Goal: Task Accomplishment & Management: Use online tool/utility

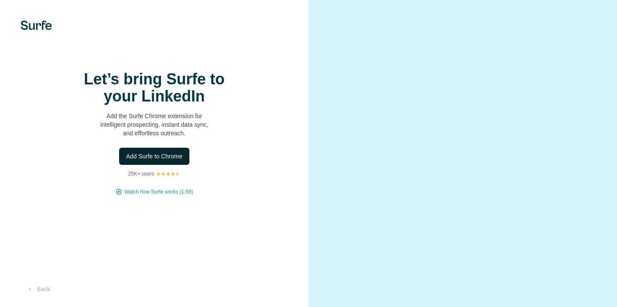
click at [155, 161] on span "Add Surfe to Chrome" at bounding box center [154, 156] width 57 height 9
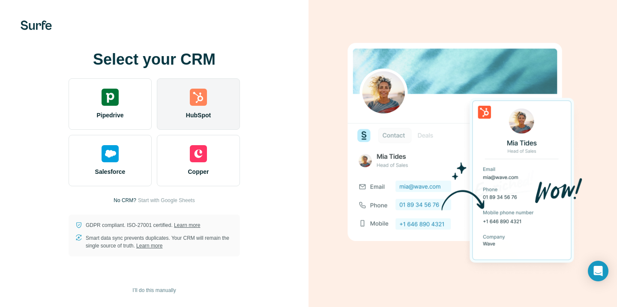
click at [196, 94] on img at bounding box center [198, 97] width 17 height 17
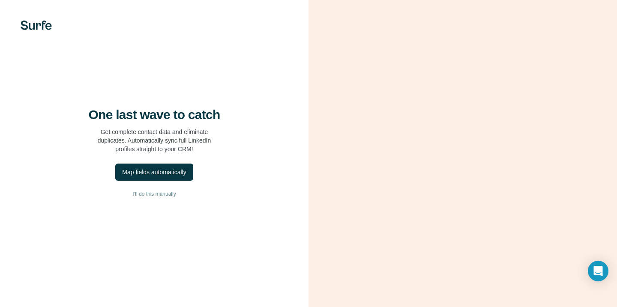
scroll to position [25, 0]
click at [178, 165] on button "Map fields automatically" at bounding box center [154, 172] width 78 height 17
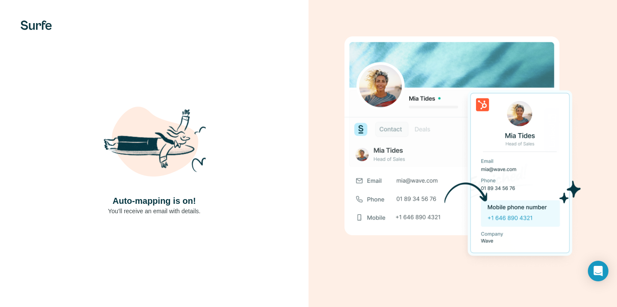
scroll to position [0, 0]
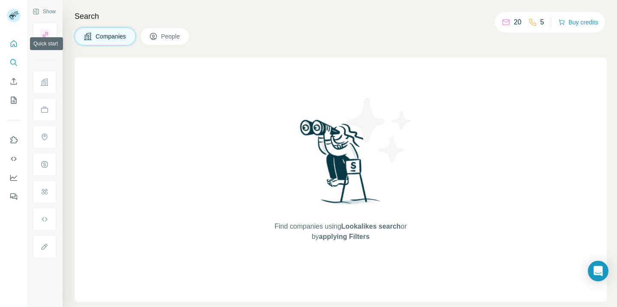
click at [14, 42] on icon "Quick start" at bounding box center [13, 43] width 9 height 9
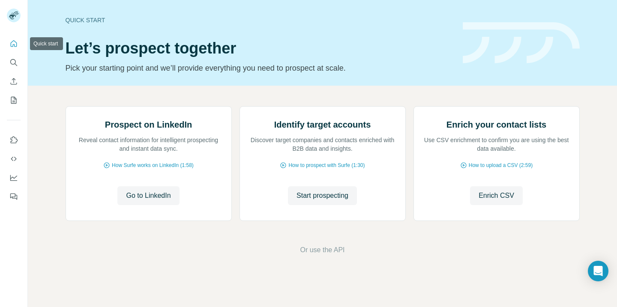
click at [14, 44] on icon "Quick start" at bounding box center [13, 43] width 9 height 9
click at [13, 99] on icon "My lists" at bounding box center [13, 100] width 9 height 9
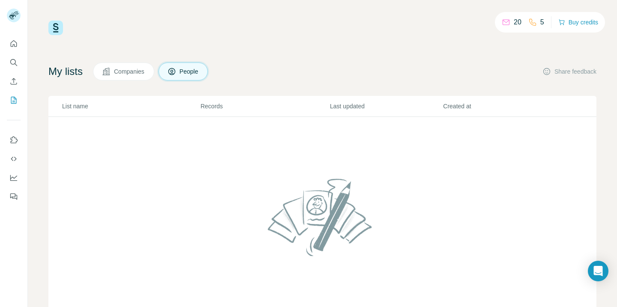
click at [129, 72] on span "Companies" at bounding box center [129, 71] width 31 height 9
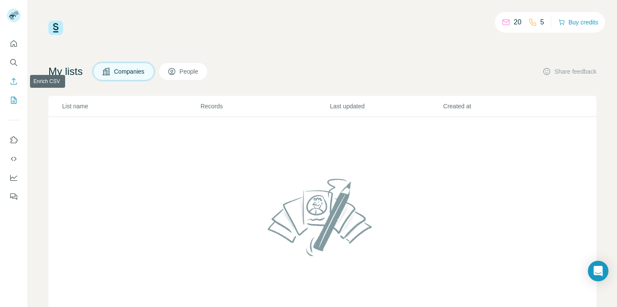
click at [12, 82] on icon "Enrich CSV" at bounding box center [13, 81] width 9 height 9
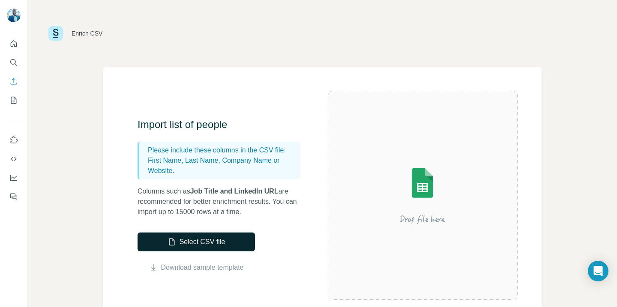
click at [188, 241] on button "Select CSV file" at bounding box center [195, 242] width 117 height 19
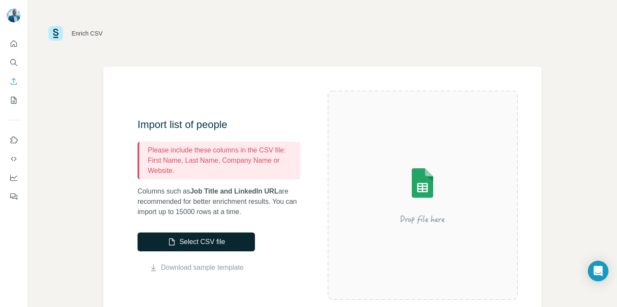
click at [189, 245] on button "Select CSV file" at bounding box center [195, 242] width 117 height 19
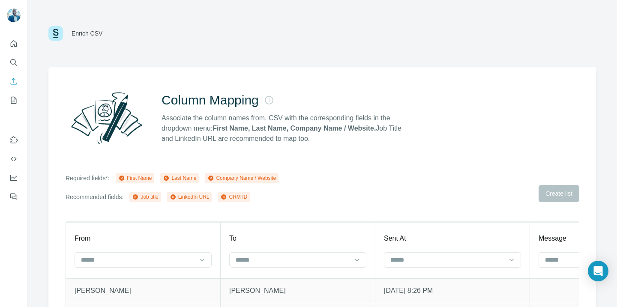
click at [88, 33] on div "Enrich CSV" at bounding box center [87, 33] width 31 height 9
click at [13, 83] on icon "Enrich CSV" at bounding box center [13, 81] width 9 height 9
click at [14, 63] on icon "Search" at bounding box center [13, 62] width 9 height 9
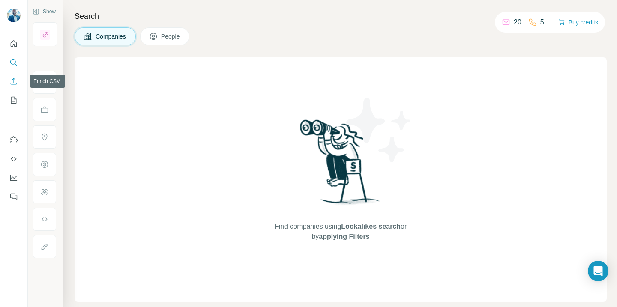
click at [11, 83] on icon "Enrich CSV" at bounding box center [13, 81] width 9 height 9
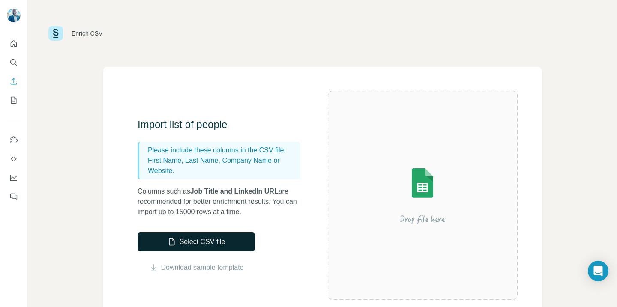
click at [207, 244] on button "Select CSV file" at bounding box center [195, 242] width 117 height 19
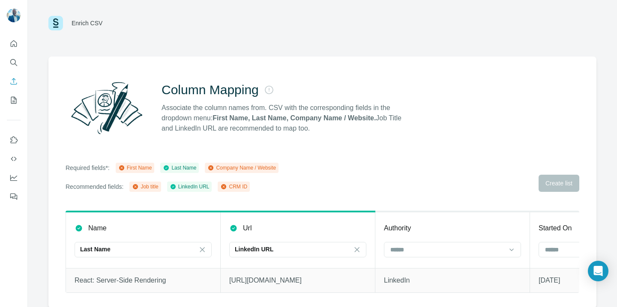
scroll to position [11, 0]
click at [410, 252] on input at bounding box center [447, 248] width 116 height 9
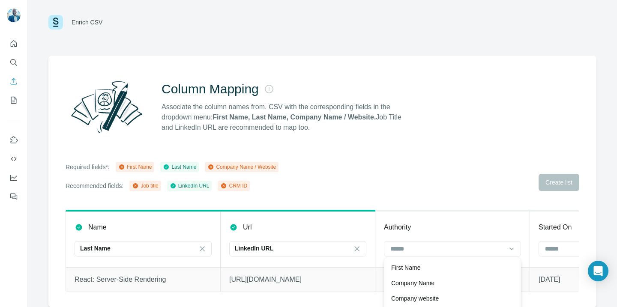
click at [440, 205] on div "Column Mapping Associate the column names from. CSV with the corresponding fiel…" at bounding box center [322, 182] width 548 height 252
click at [132, 250] on div "Last Name" at bounding box center [138, 248] width 116 height 9
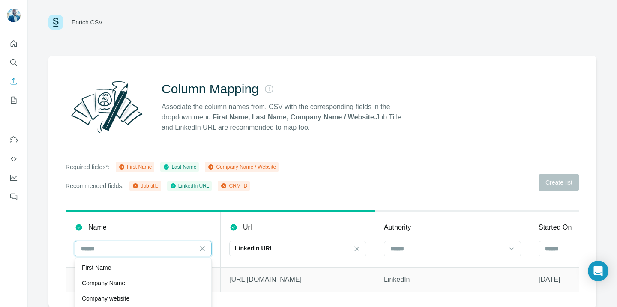
scroll to position [0, 0]
click at [132, 250] on input at bounding box center [138, 248] width 116 height 9
click at [123, 284] on p "React: Server-Side Rendering" at bounding box center [143, 280] width 137 height 10
click at [126, 280] on p "React: Server-Side Rendering" at bounding box center [143, 280] width 137 height 10
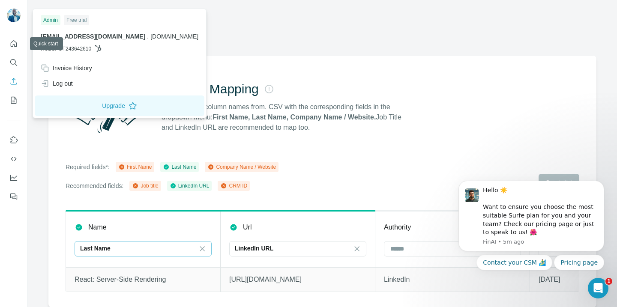
click at [14, 15] on img at bounding box center [14, 16] width 14 height 14
click at [13, 43] on icon "Quick start" at bounding box center [13, 43] width 9 height 9
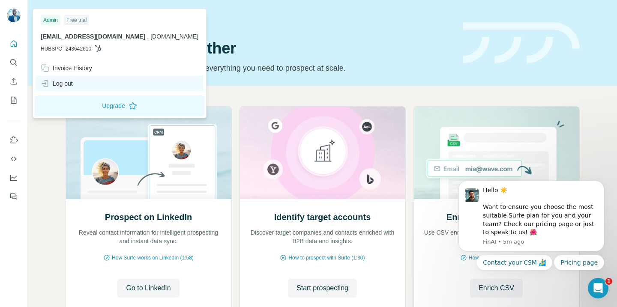
click at [65, 81] on div "Log out" at bounding box center [57, 83] width 32 height 9
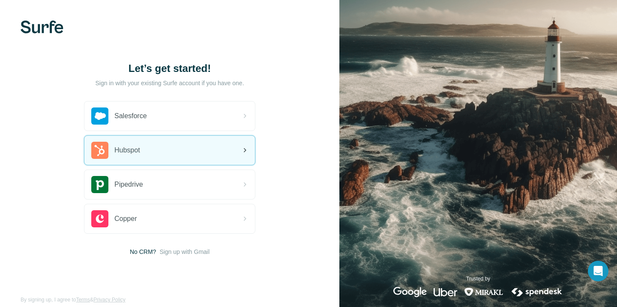
click at [122, 151] on span "Hubspot" at bounding box center [127, 150] width 26 height 10
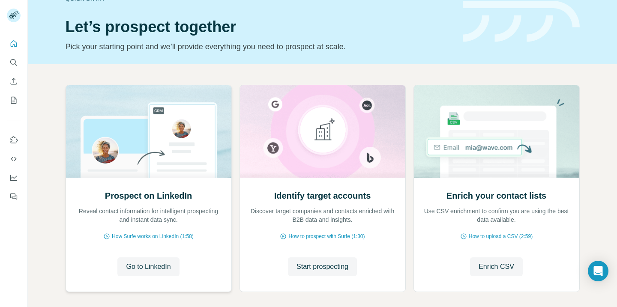
scroll to position [61, 0]
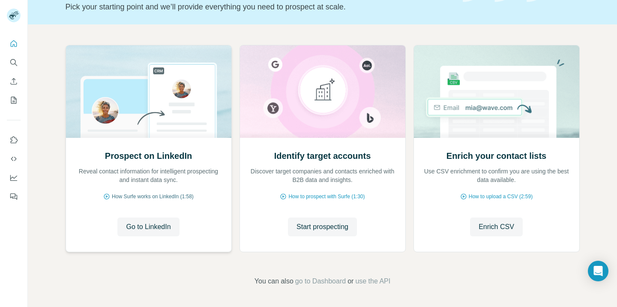
click at [142, 193] on span "How Surfe works on LinkedIn (1:58)" at bounding box center [153, 197] width 82 height 8
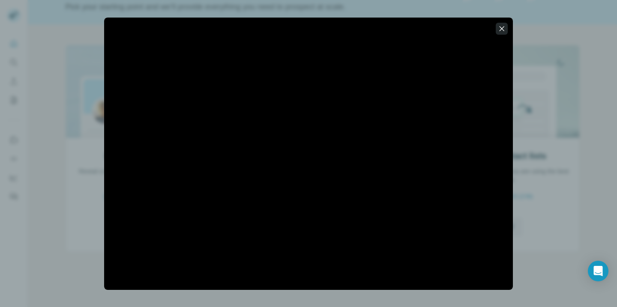
click at [499, 30] on icon "button" at bounding box center [501, 28] width 9 height 9
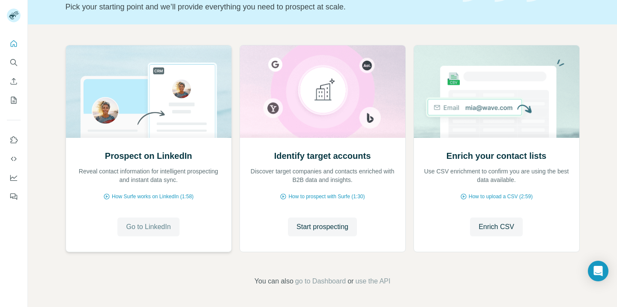
click at [150, 227] on span "Go to LinkedIn" at bounding box center [148, 227] width 45 height 10
click at [314, 197] on span "How to prospect with Surfe (1:30)" at bounding box center [326, 197] width 76 height 8
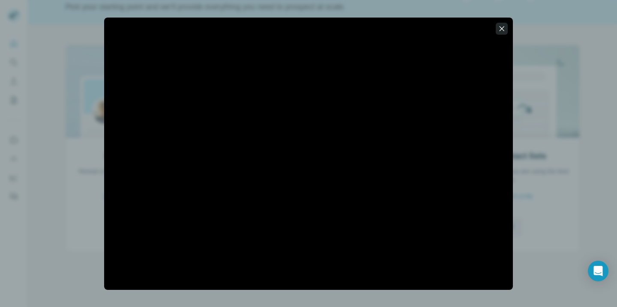
click at [500, 28] on icon "button" at bounding box center [501, 28] width 9 height 9
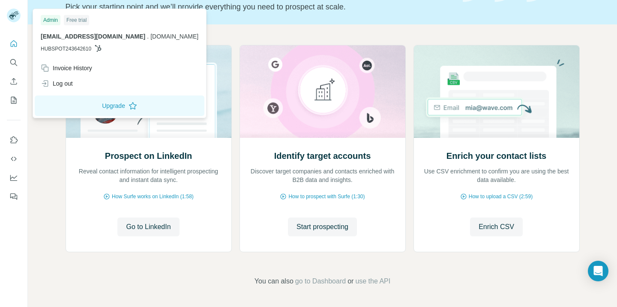
click at [57, 35] on span "hubspot@cubettech.com" at bounding box center [93, 36] width 105 height 7
click at [50, 20] on div "Admin" at bounding box center [51, 20] width 20 height 10
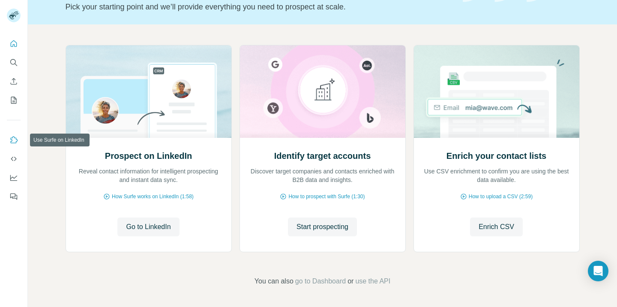
click at [9, 138] on icon "Use Surfe on LinkedIn" at bounding box center [13, 140] width 9 height 9
click at [11, 177] on icon "Dashboard" at bounding box center [13, 177] width 9 height 9
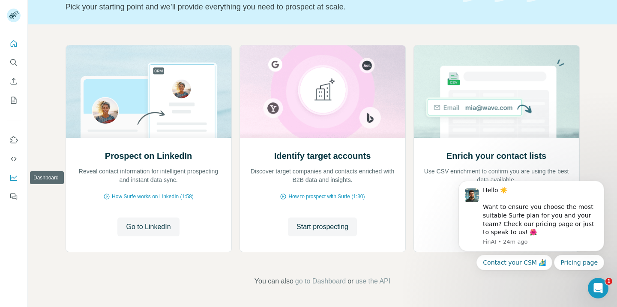
scroll to position [0, 0]
click at [320, 228] on span "Start prospecting" at bounding box center [322, 227] width 52 height 10
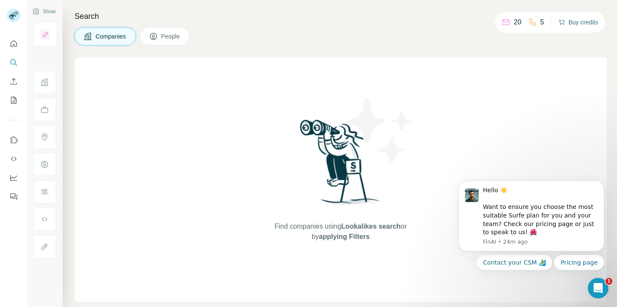
click at [577, 21] on button "Buy credits" at bounding box center [578, 22] width 40 height 12
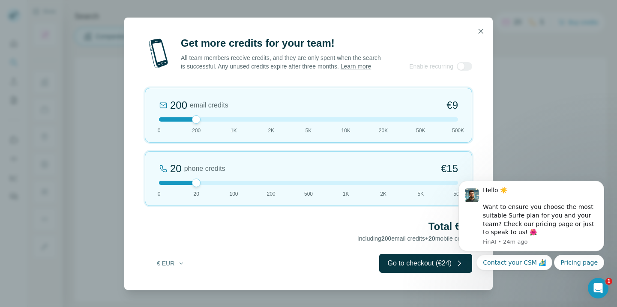
click at [90, 230] on div "Get more credits for your team! All team members receive credits, and they are …" at bounding box center [308, 153] width 617 height 307
click at [478, 27] on icon "button" at bounding box center [480, 31] width 9 height 9
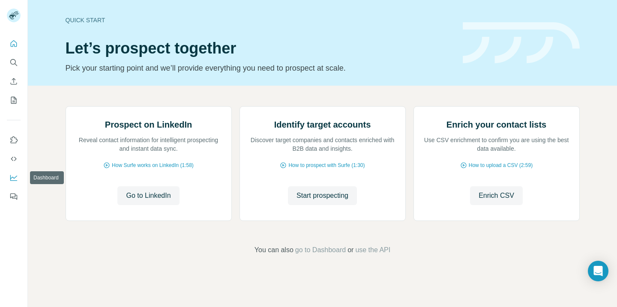
click at [12, 179] on icon "Dashboard" at bounding box center [13, 177] width 9 height 9
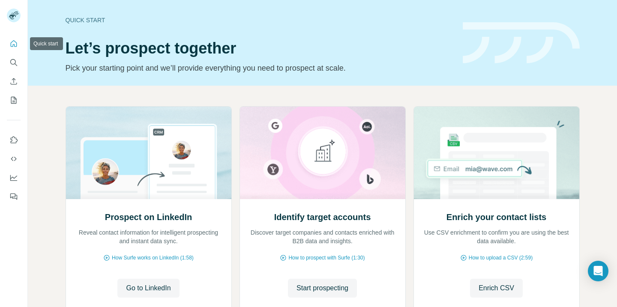
click at [14, 44] on icon "Quick start" at bounding box center [13, 43] width 9 height 9
click at [12, 179] on icon "Dashboard" at bounding box center [13, 177] width 9 height 9
click at [599, 272] on icon "Open Intercom Messenger" at bounding box center [598, 271] width 10 height 11
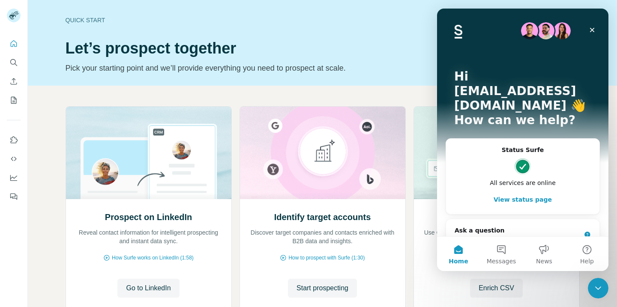
click at [519, 191] on button "View status page" at bounding box center [522, 199] width 136 height 17
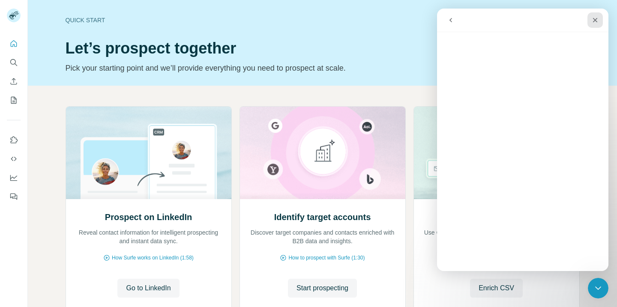
click at [595, 20] on icon "Close" at bounding box center [595, 20] width 5 height 5
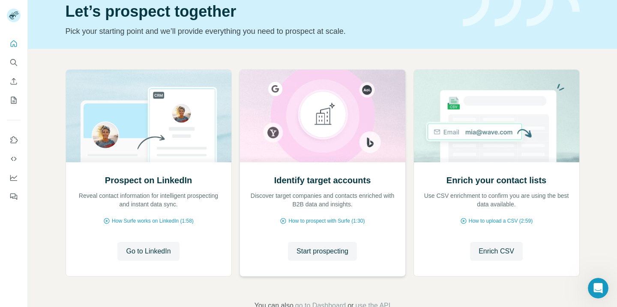
scroll to position [61, 0]
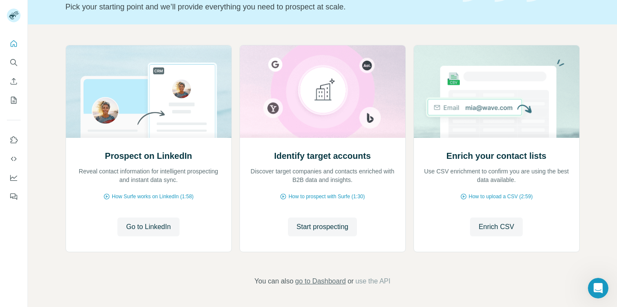
click at [313, 282] on span "go to Dashboard" at bounding box center [320, 281] width 51 height 10
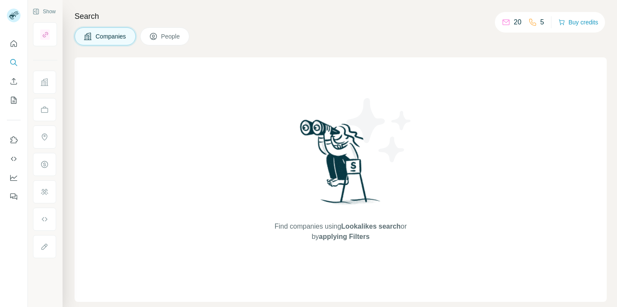
click at [111, 33] on span "Companies" at bounding box center [111, 36] width 31 height 9
click at [12, 177] on icon "Dashboard" at bounding box center [13, 177] width 7 height 3
click at [14, 140] on icon "Use Surfe on LinkedIn" at bounding box center [13, 140] width 9 height 9
click at [338, 240] on span "applying Filters" at bounding box center [344, 236] width 51 height 7
click at [329, 235] on span "applying Filters" at bounding box center [344, 236] width 51 height 7
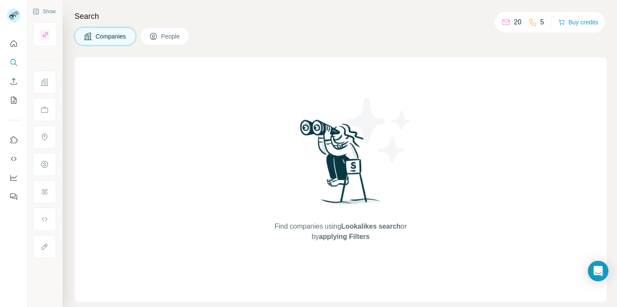
click at [329, 235] on span "applying Filters" at bounding box center [344, 236] width 51 height 7
click at [11, 101] on icon "My lists" at bounding box center [14, 100] width 6 height 7
click at [13, 101] on icon "My lists" at bounding box center [14, 100] width 4 height 6
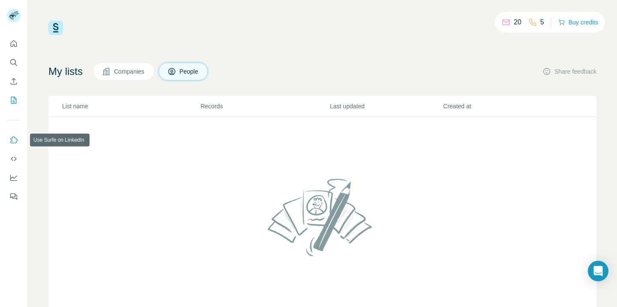
click at [13, 139] on icon "Use Surfe on LinkedIn" at bounding box center [13, 140] width 9 height 9
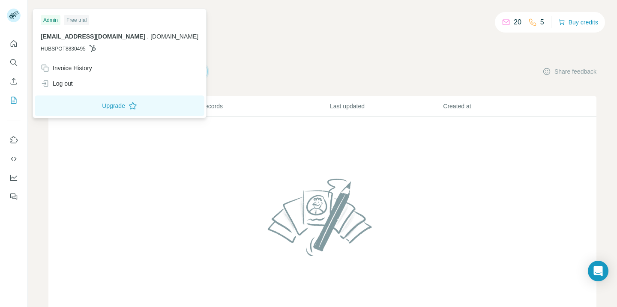
click at [50, 19] on div "Admin" at bounding box center [51, 20] width 20 height 10
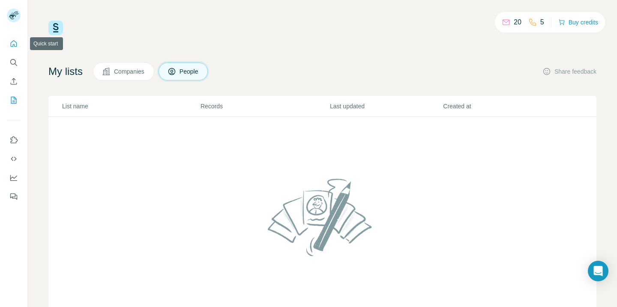
click at [13, 42] on icon "Quick start" at bounding box center [13, 43] width 9 height 9
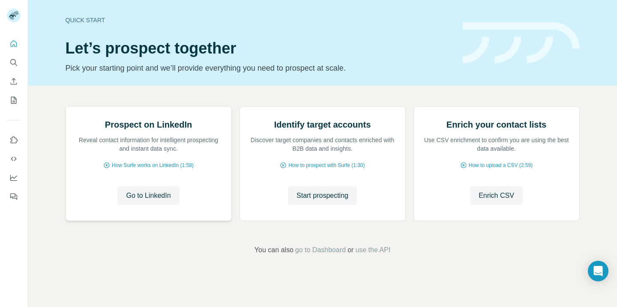
scroll to position [61, 0]
click at [11, 63] on icon "Search" at bounding box center [13, 62] width 9 height 9
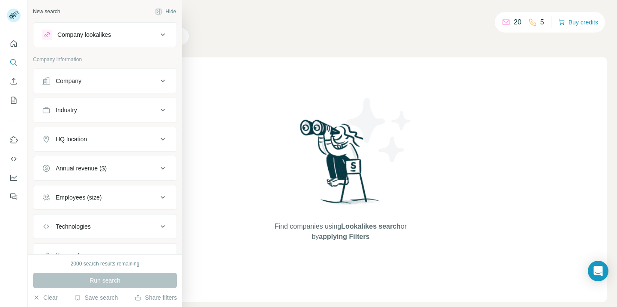
click at [102, 34] on div "Company lookalikes" at bounding box center [84, 34] width 54 height 9
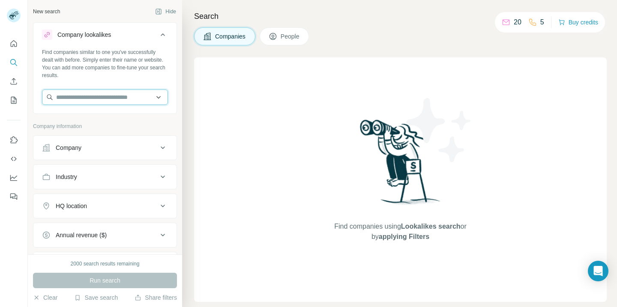
click at [93, 97] on input "text" at bounding box center [105, 97] width 126 height 15
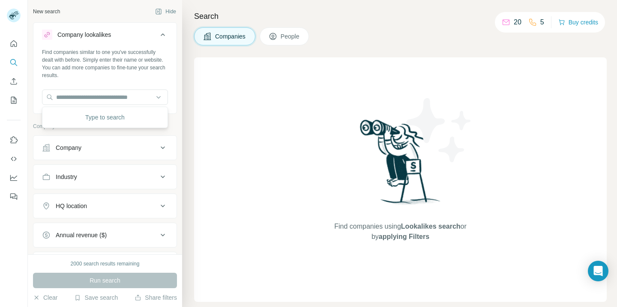
click at [75, 151] on div "Company" at bounding box center [69, 147] width 26 height 9
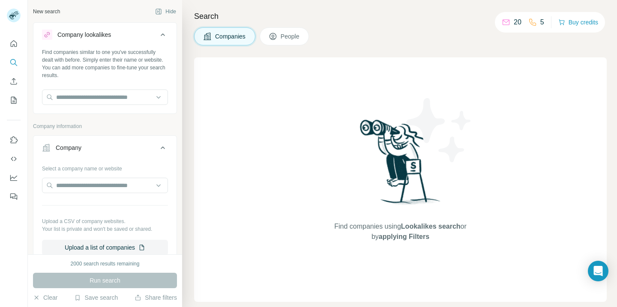
click at [111, 148] on div "Company" at bounding box center [100, 147] width 116 height 9
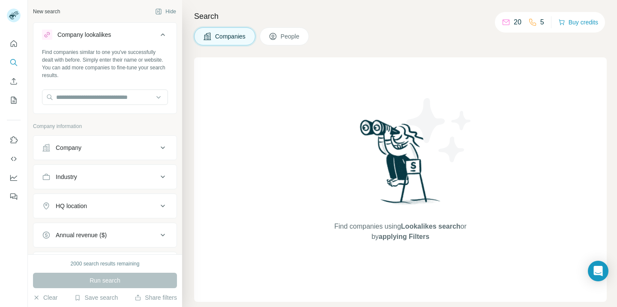
click at [93, 179] on div "Industry" at bounding box center [100, 177] width 116 height 9
click at [85, 198] on input at bounding box center [101, 198] width 106 height 9
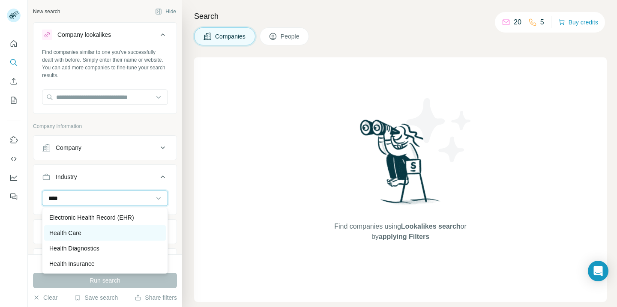
type input "****"
click at [59, 232] on p "Health Care" at bounding box center [65, 233] width 32 height 9
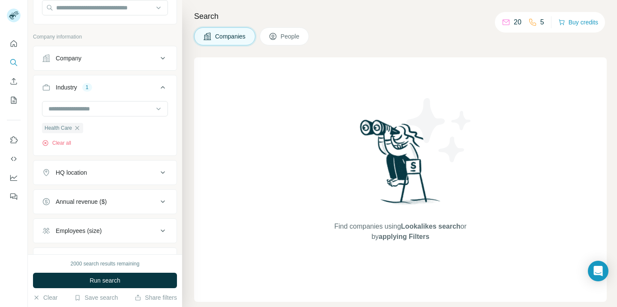
scroll to position [91, 0]
click at [93, 200] on div "Annual revenue ($)" at bounding box center [81, 200] width 51 height 9
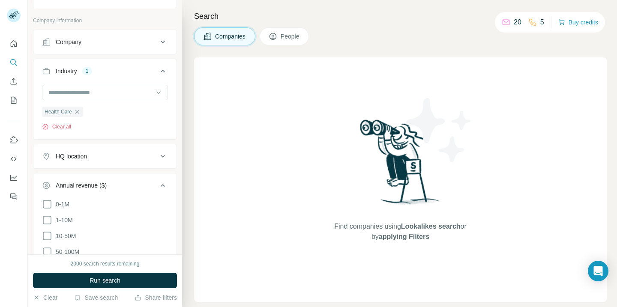
scroll to position [129, 0]
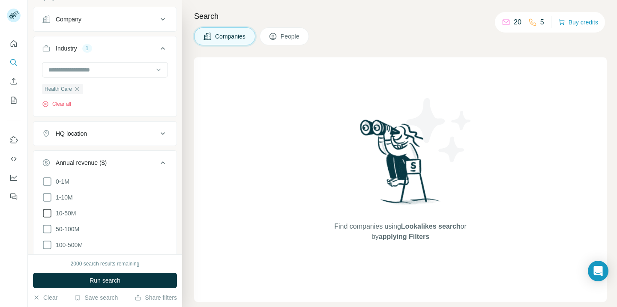
click at [69, 213] on span "10-50M" at bounding box center [64, 213] width 24 height 9
click at [67, 227] on span "50-100M" at bounding box center [65, 229] width 27 height 9
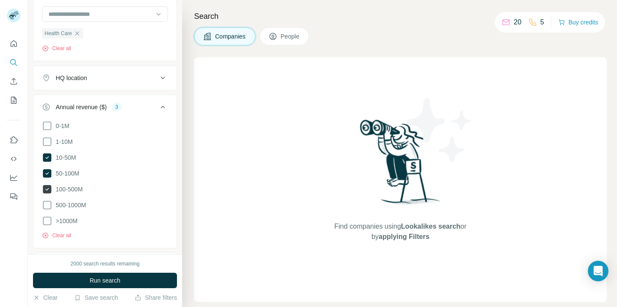
scroll to position [191, 0]
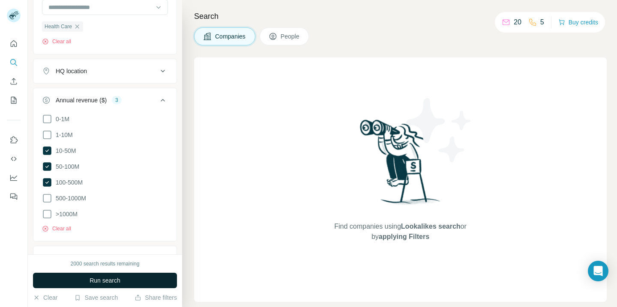
click at [92, 281] on span "Run search" at bounding box center [105, 280] width 31 height 9
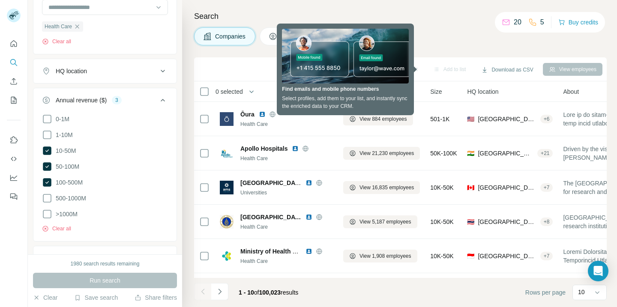
click at [211, 64] on div "Sync to HubSpot Add to list Download as CSV View employees" at bounding box center [400, 69] width 404 height 15
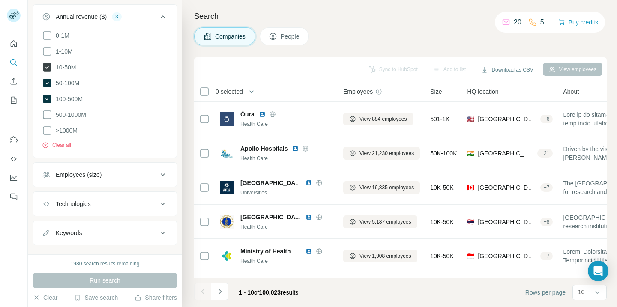
scroll to position [284, 0]
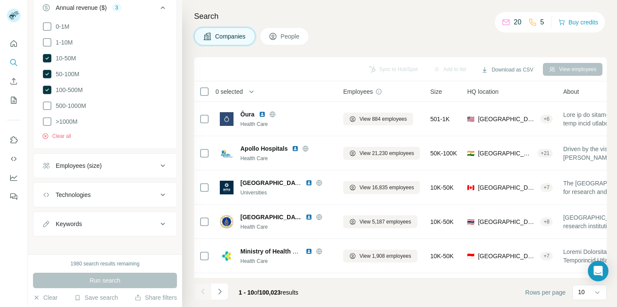
click at [71, 193] on div "Technologies" at bounding box center [73, 195] width 35 height 9
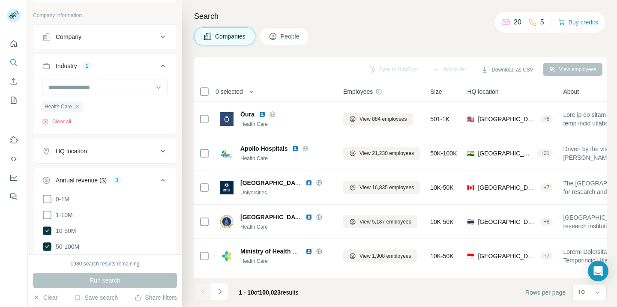
scroll to position [0, 0]
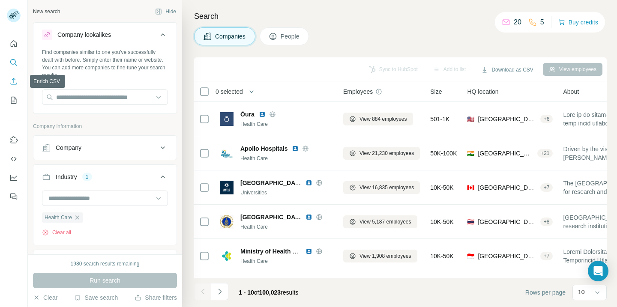
click at [12, 83] on icon "Enrich CSV" at bounding box center [13, 81] width 9 height 9
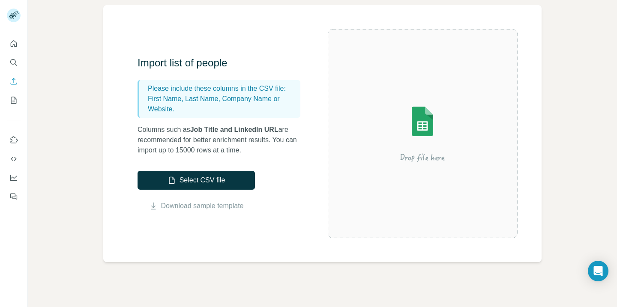
scroll to position [63, 0]
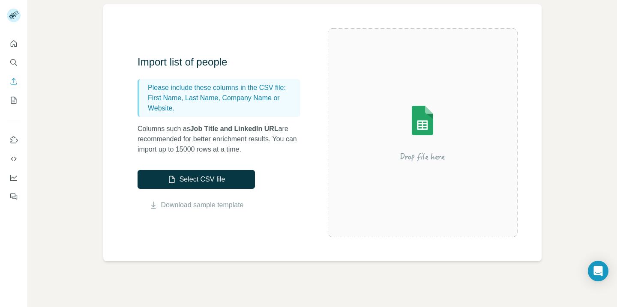
click at [168, 92] on p "Please include these columns in the CSV file:" at bounding box center [222, 88] width 149 height 10
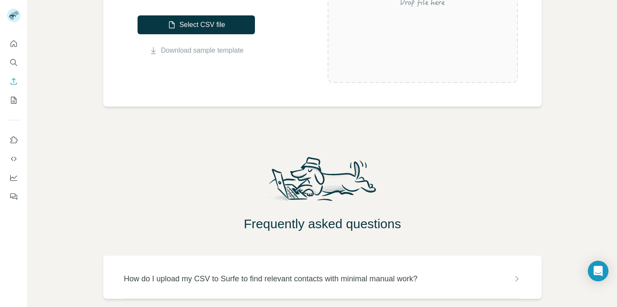
scroll to position [259, 0]
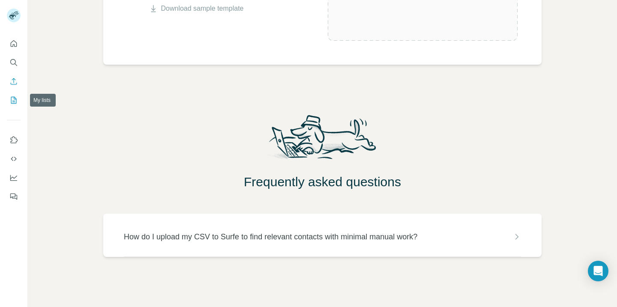
click at [14, 100] on icon "My lists" at bounding box center [13, 100] width 9 height 9
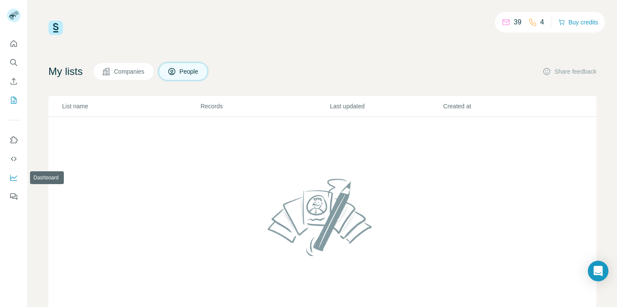
click at [13, 176] on icon "Dashboard" at bounding box center [13, 177] width 9 height 9
click at [12, 83] on icon "Enrich CSV" at bounding box center [13, 81] width 9 height 9
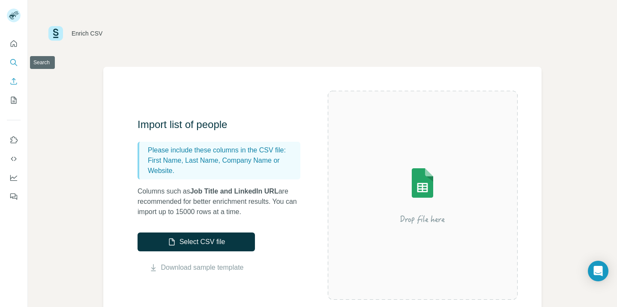
click at [11, 62] on icon "Search" at bounding box center [13, 62] width 9 height 9
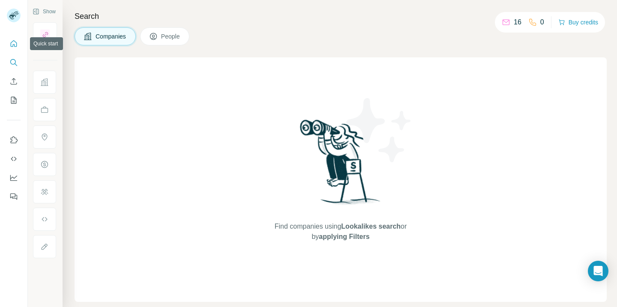
click at [14, 45] on icon "Quick start" at bounding box center [13, 43] width 9 height 9
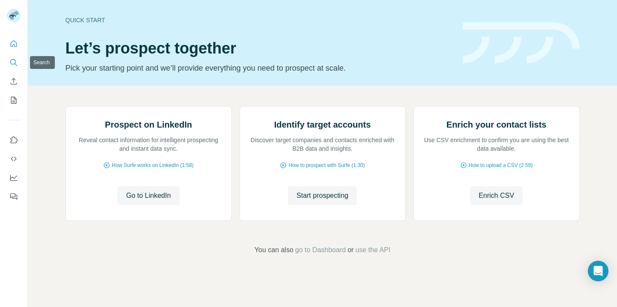
click at [10, 63] on icon "Search" at bounding box center [13, 62] width 9 height 9
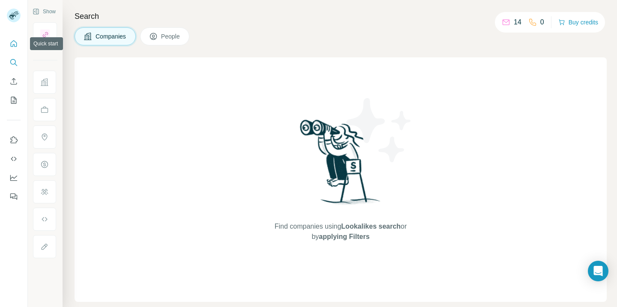
click at [12, 45] on icon "Quick start" at bounding box center [13, 43] width 9 height 9
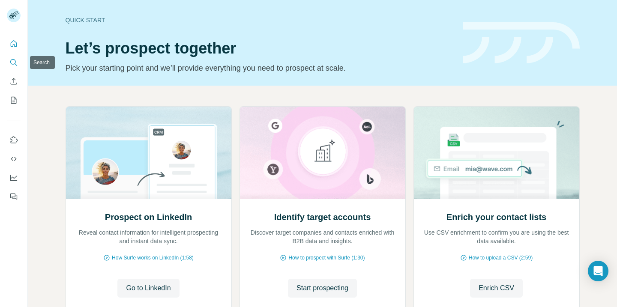
click at [13, 65] on icon "Search" at bounding box center [13, 62] width 9 height 9
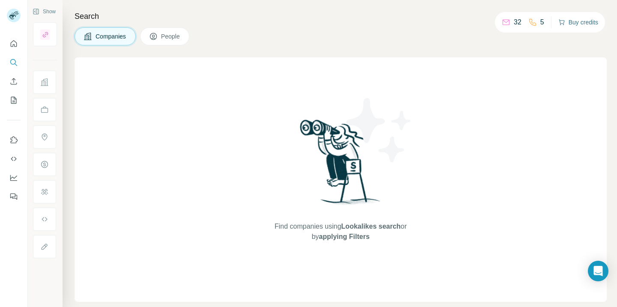
click at [579, 22] on button "Buy credits" at bounding box center [578, 22] width 40 height 12
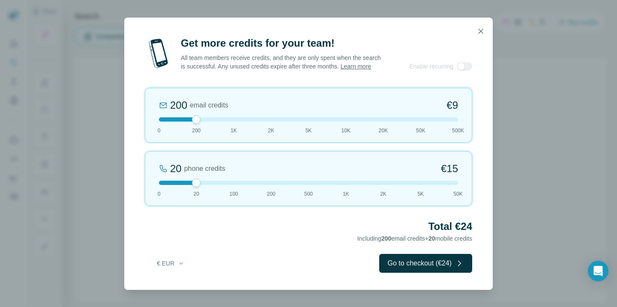
click at [268, 122] on div at bounding box center [308, 119] width 299 height 4
click at [479, 29] on icon "button" at bounding box center [480, 31] width 5 height 5
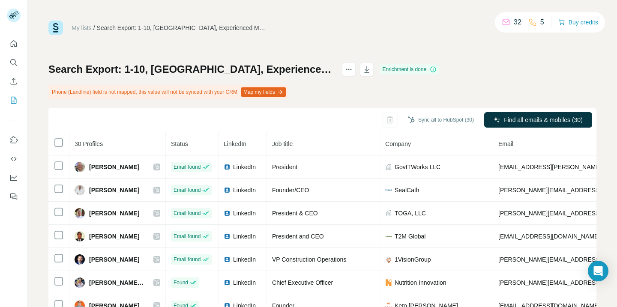
click at [275, 93] on button "Map my fields" at bounding box center [263, 91] width 45 height 9
